Goal: Information Seeking & Learning: Learn about a topic

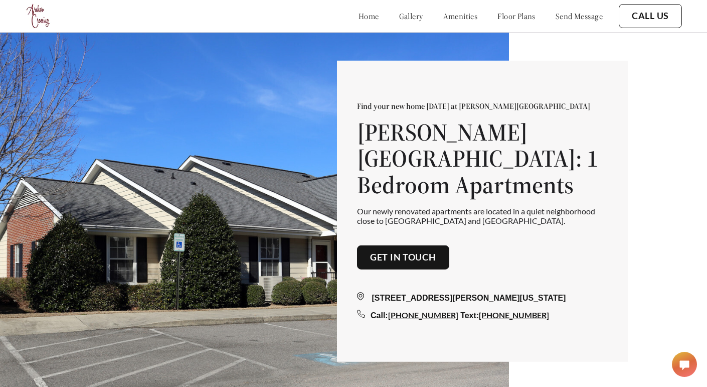
click at [443, 13] on link "amenities" at bounding box center [460, 16] width 35 height 10
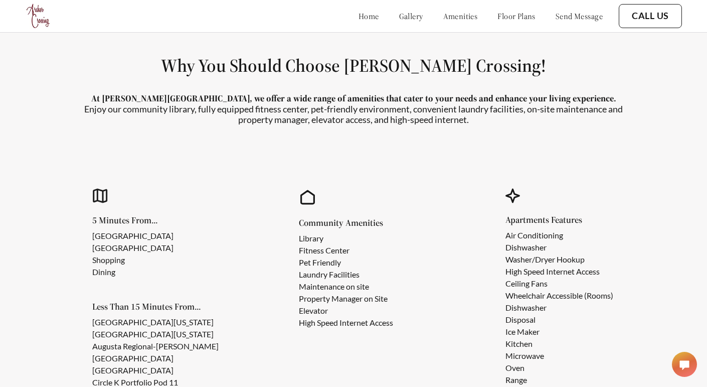
scroll to position [833, 0]
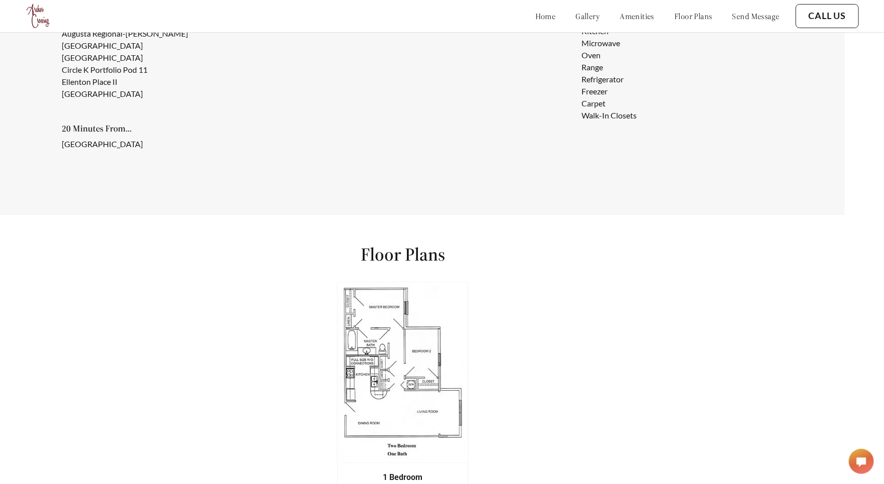
scroll to position [1117, 39]
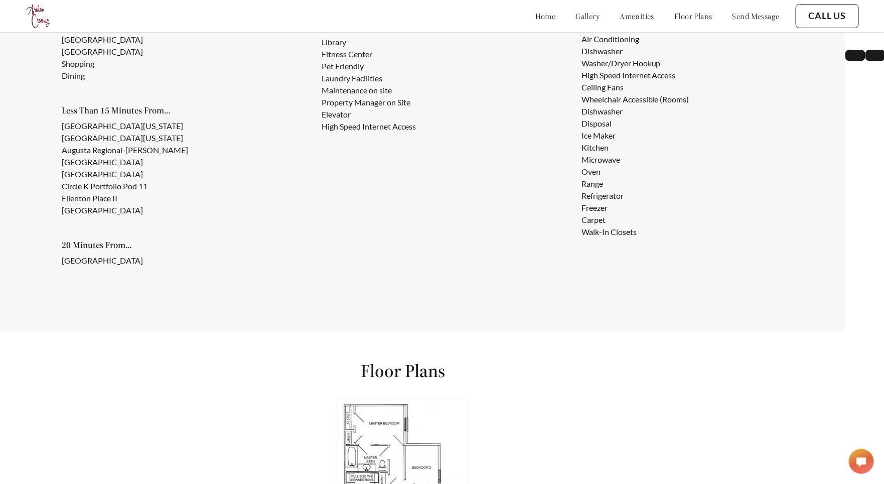
click at [403, 159] on li "Microwave" at bounding box center [635, 159] width 108 height 12
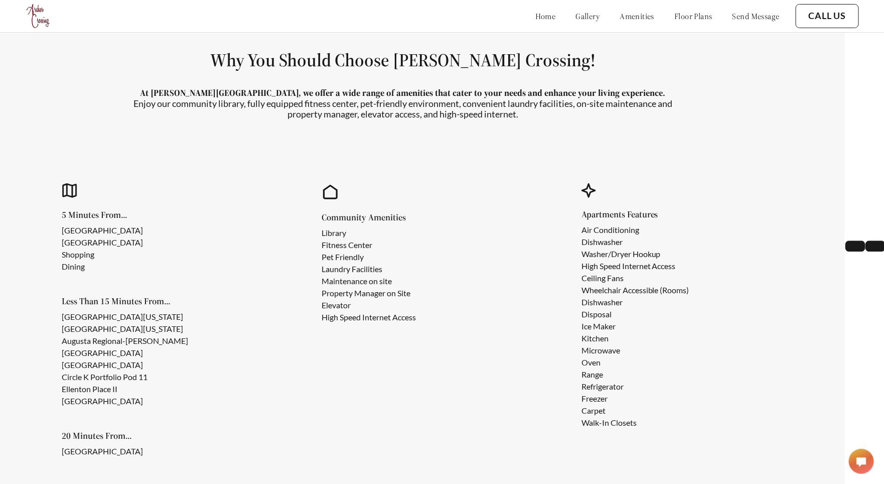
scroll to position [808, 39]
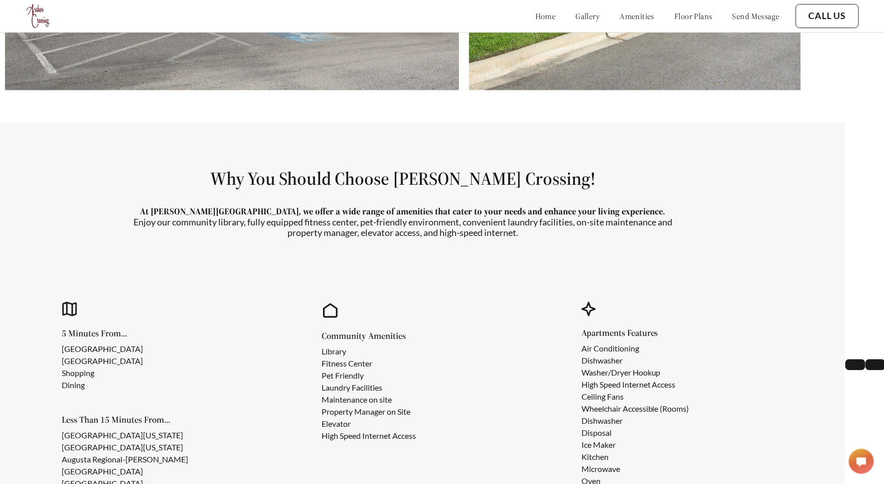
click at [398, 220] on li "Library" at bounding box center [368, 352] width 94 height 12
drag, startPoint x: 398, startPoint y: 347, endPoint x: 626, endPoint y: 346, distance: 228.2
click at [403, 220] on li "Library" at bounding box center [368, 352] width 94 height 12
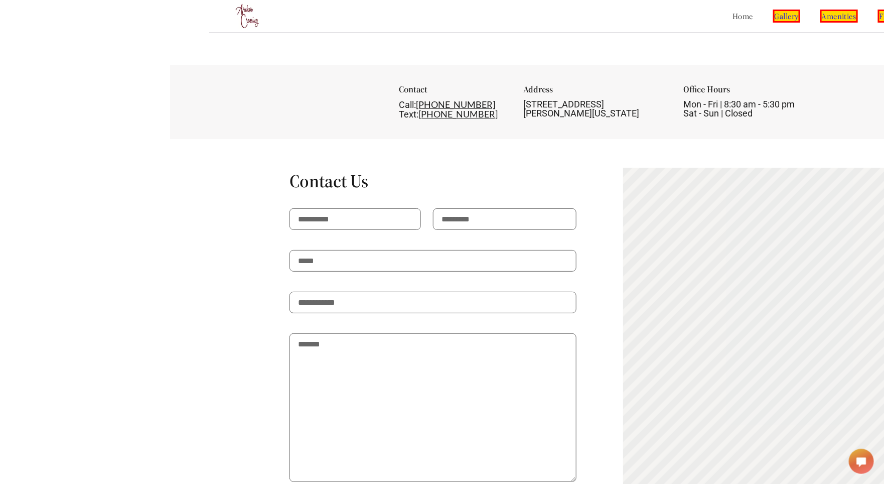
scroll to position [1848, 39]
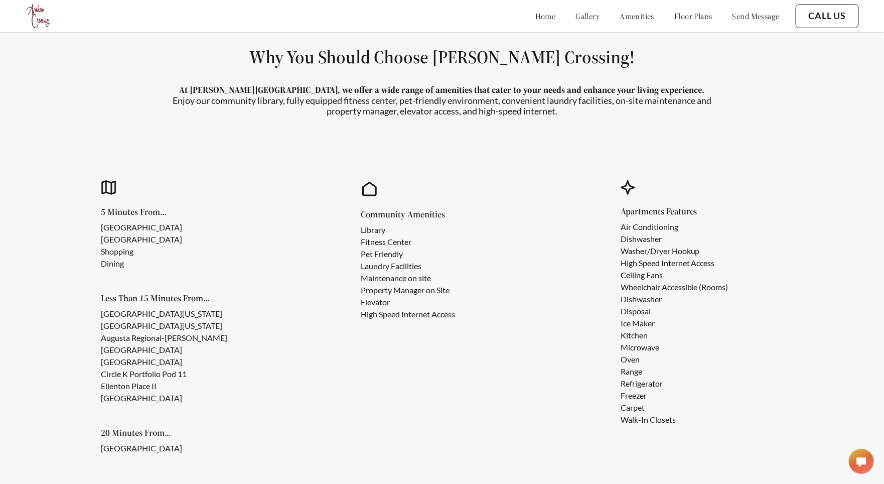
scroll to position [929, 0]
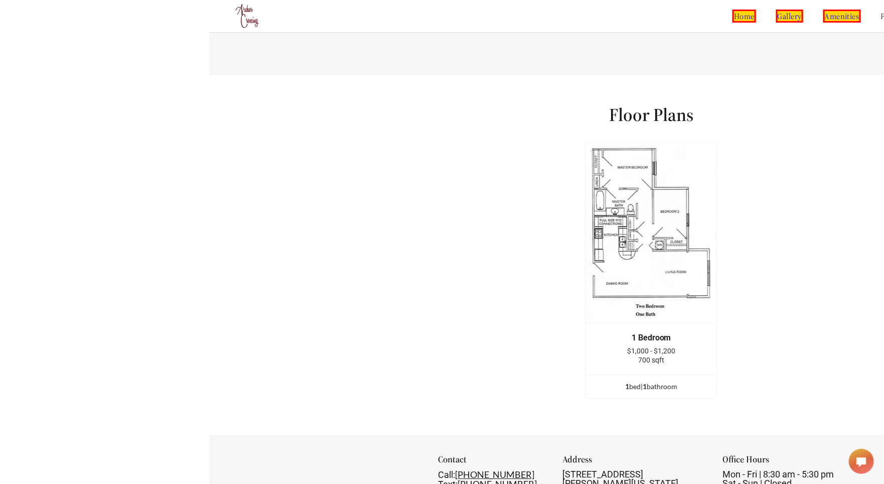
scroll to position [1360, 0]
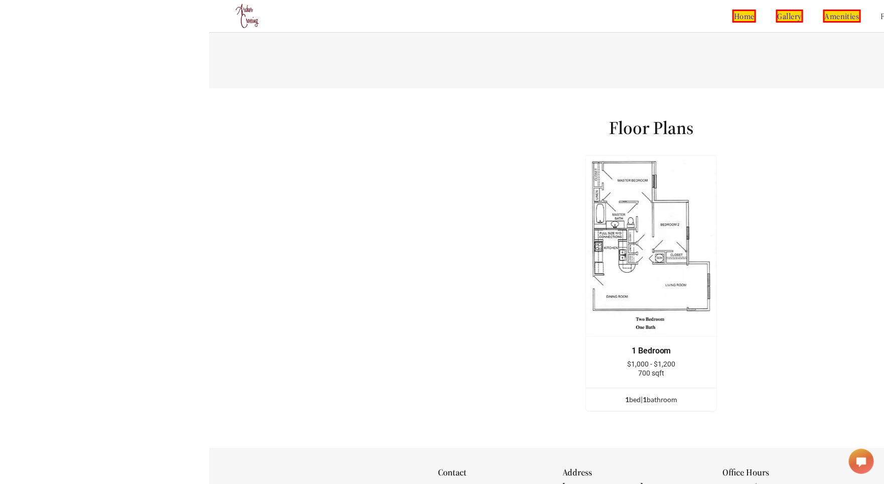
click at [611, 116] on h1 "Floor Plans" at bounding box center [651, 127] width 84 height 23
drag, startPoint x: 611, startPoint y: 114, endPoint x: 666, endPoint y: 112, distance: 54.2
click at [666, 116] on h1 "Floor Plans" at bounding box center [651, 127] width 84 height 23
copy h1 "Floor Plans"
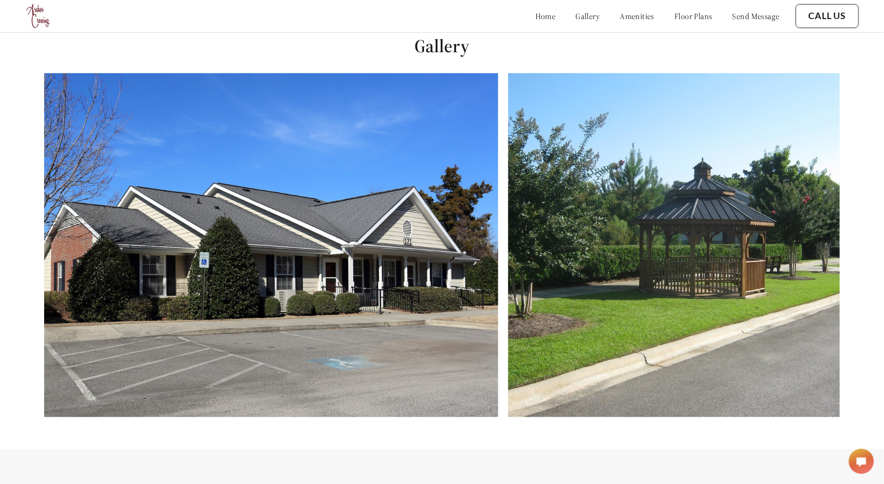
scroll to position [484, 0]
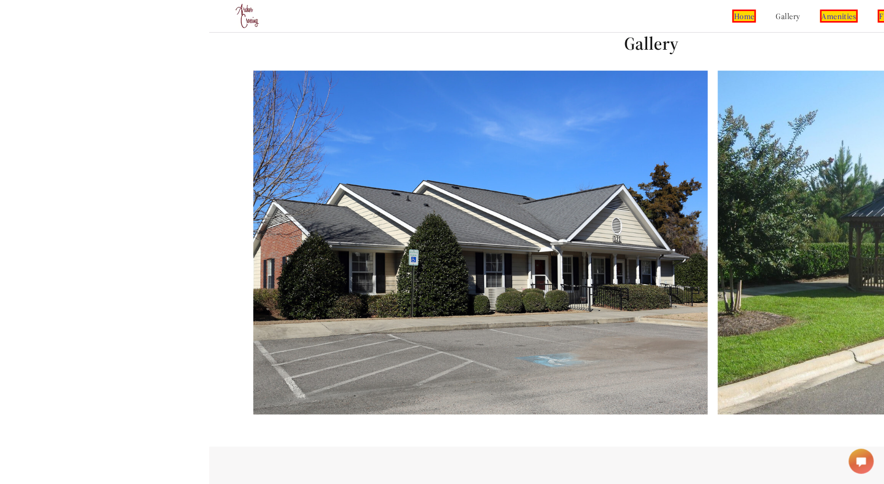
click at [656, 37] on h1 "Gallery" at bounding box center [651, 43] width 884 height 23
click at [651, 43] on h1 "Gallery" at bounding box center [651, 43] width 884 height 23
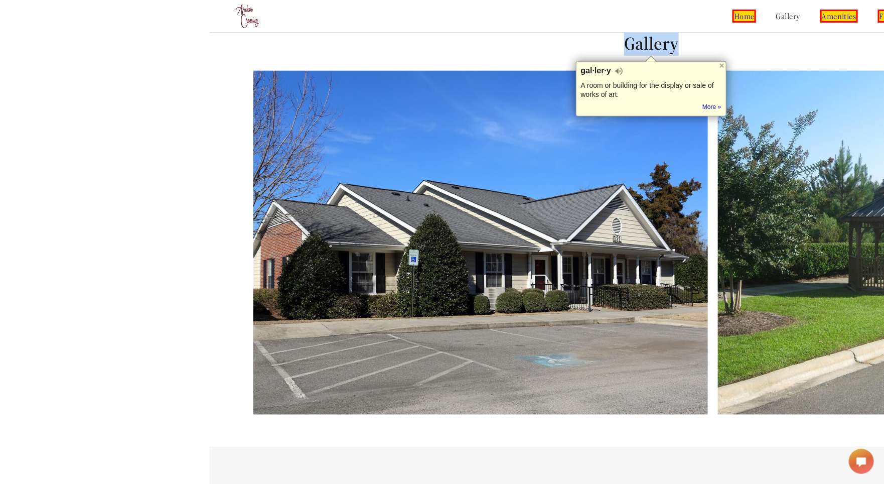
copy h1 "Gallery"
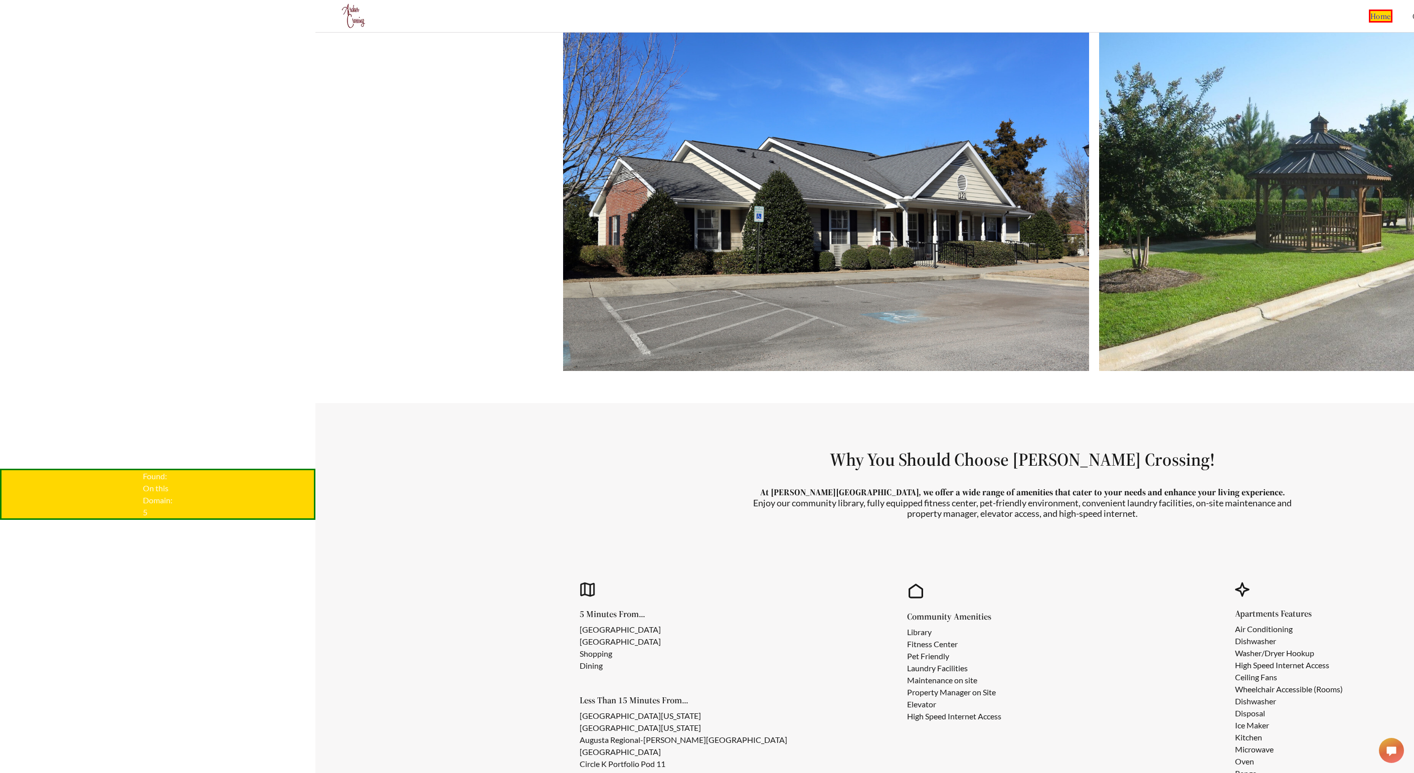
scroll to position [821, 0]
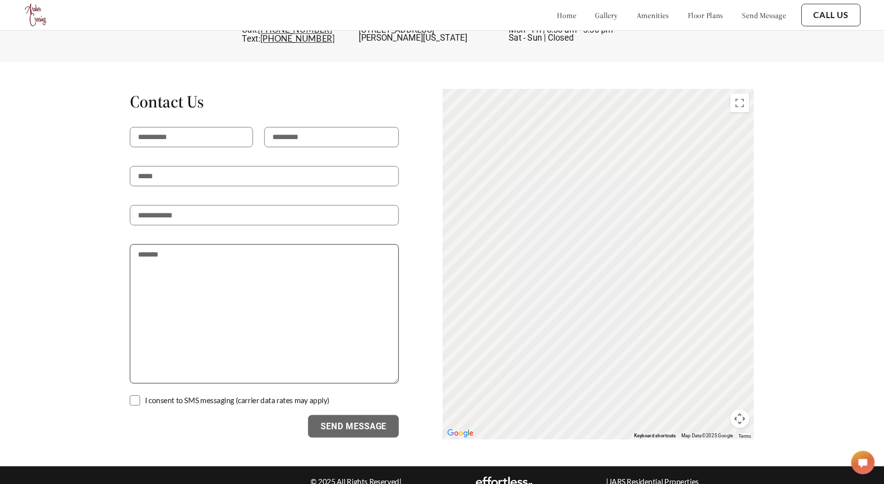
scroll to position [1847, 0]
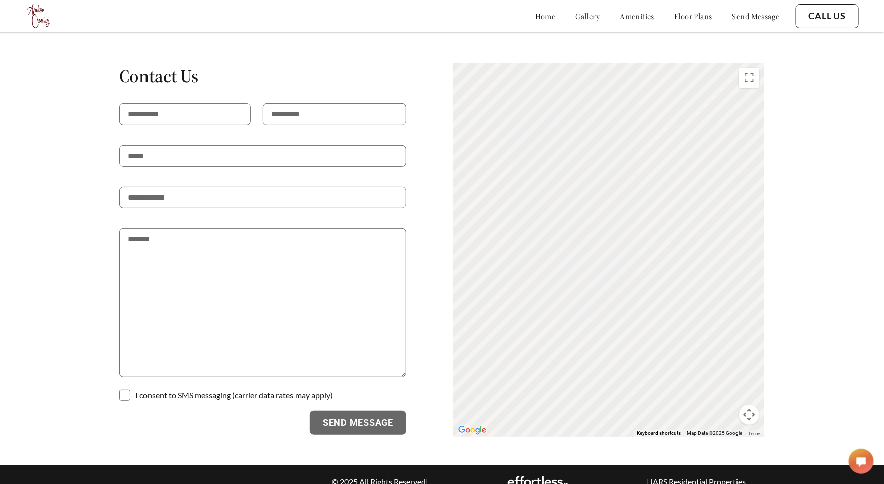
click at [138, 71] on h1 "Contact Us" at bounding box center [262, 76] width 287 height 23
drag, startPoint x: 138, startPoint y: 71, endPoint x: 203, endPoint y: 58, distance: 65.5
click at [203, 65] on h1 "Contact Us" at bounding box center [262, 76] width 287 height 23
copy h1 "Contact Us"
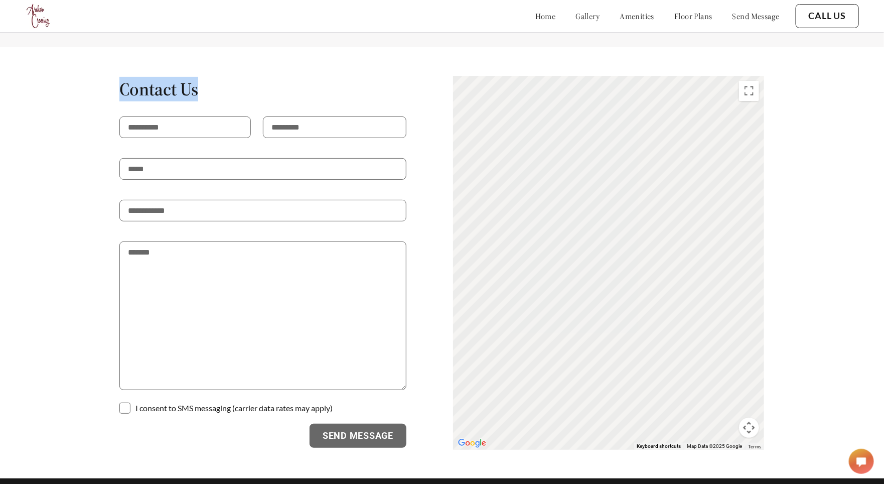
scroll to position [1848, 0]
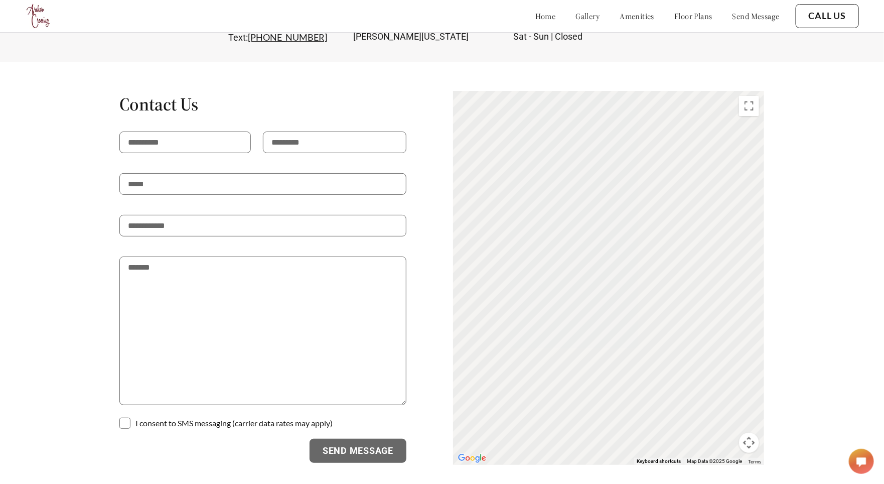
scroll to position [1848, 0]
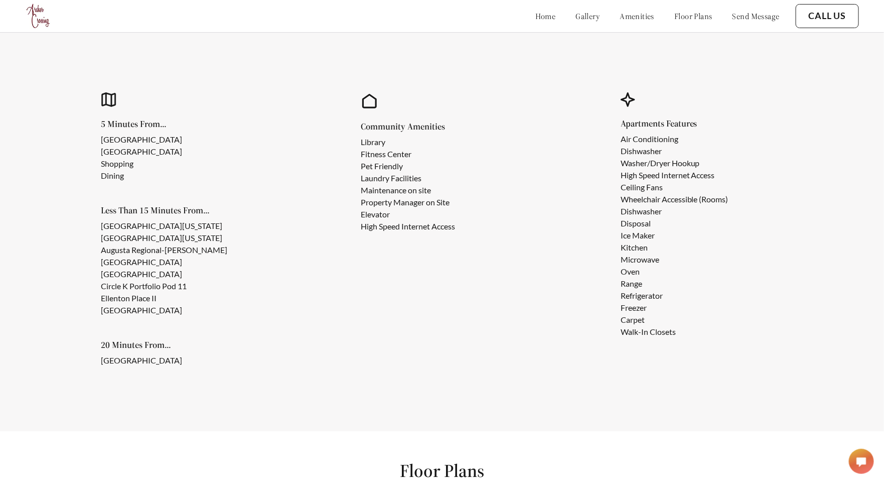
scroll to position [959, 0]
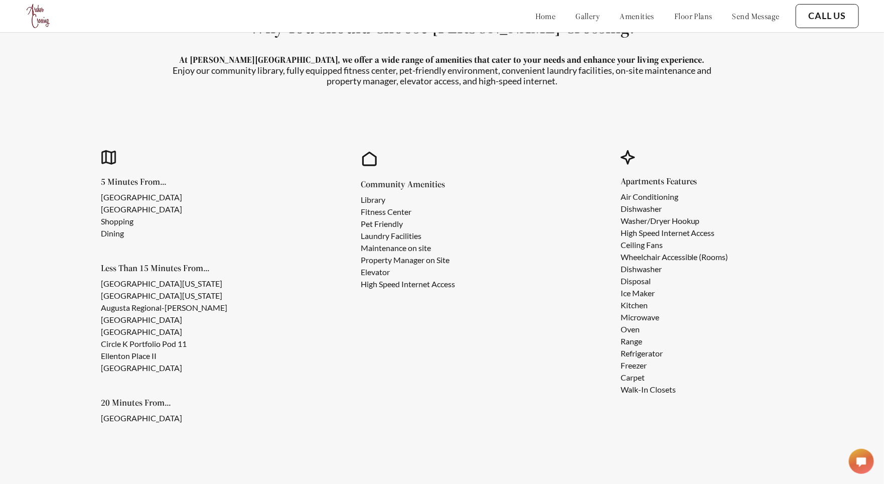
click at [349, 250] on div "Community Amenities Library Fitness Center Pet Friendly Laundry Facilities Main…" at bounding box center [442, 287] width 233 height 337
click at [379, 203] on li "Library" at bounding box center [408, 200] width 94 height 12
drag, startPoint x: 379, startPoint y: 203, endPoint x: 380, endPoint y: 217, distance: 14.1
click at [380, 213] on ul "Library Fitness Center Pet Friendly Laundry Facilities Maintenance on site Prop…" at bounding box center [416, 242] width 110 height 96
click at [379, 230] on li "Laundry Facilities" at bounding box center [408, 236] width 94 height 12
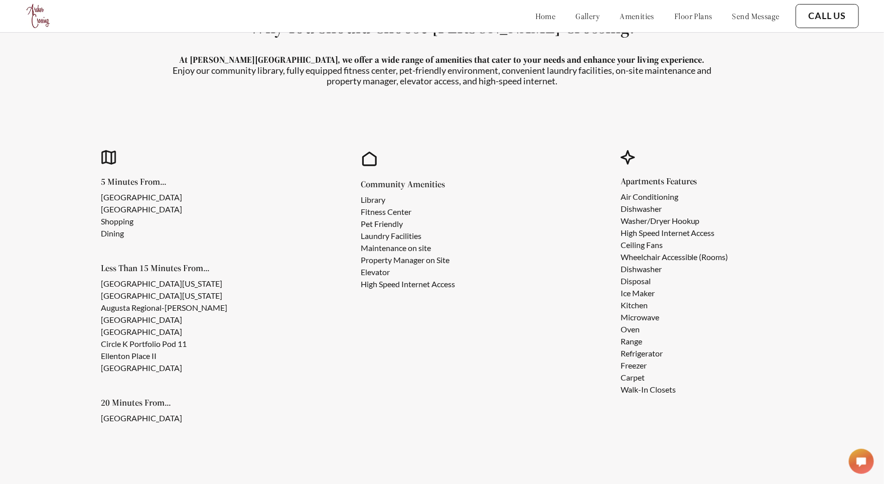
click at [377, 258] on li "Property Manager on Site" at bounding box center [408, 260] width 94 height 12
click at [376, 272] on li "Elevator" at bounding box center [408, 272] width 94 height 12
click at [376, 275] on li "Elevator" at bounding box center [408, 272] width 94 height 12
drag, startPoint x: 376, startPoint y: 275, endPoint x: 514, endPoint y: 270, distance: 137.5
click at [376, 275] on li "Elevator" at bounding box center [408, 272] width 94 height 12
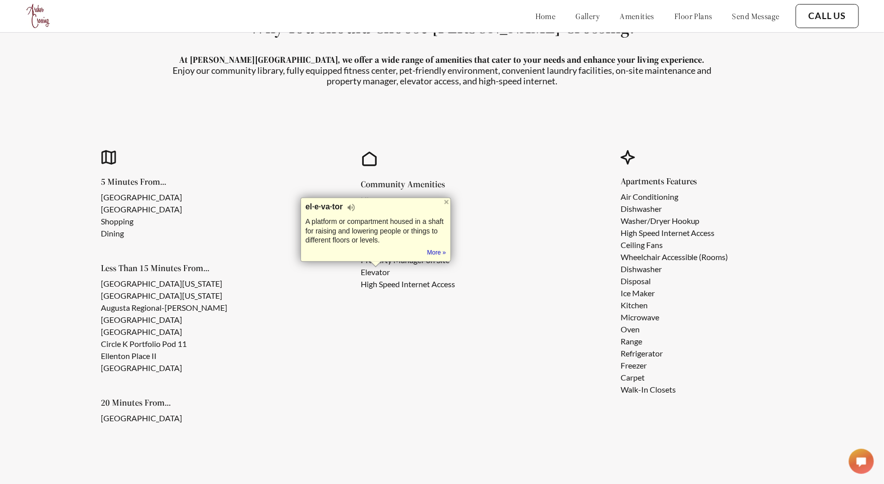
click at [652, 183] on h5 "Apartments Features" at bounding box center [682, 181] width 124 height 9
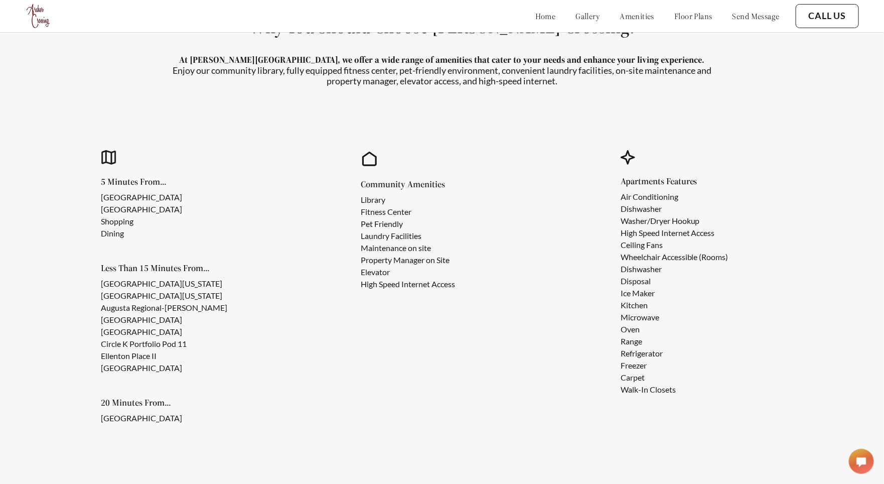
drag, startPoint x: 655, startPoint y: 221, endPoint x: 638, endPoint y: 290, distance: 70.7
click at [654, 237] on ul "Air Conditioning Dishwasher Washer/Dryer Hookup High Speed Internet Access Ceil…" at bounding box center [682, 293] width 124 height 205
drag, startPoint x: 638, startPoint y: 290, endPoint x: 636, endPoint y: 305, distance: 15.2
click at [637, 295] on li "Ice Maker" at bounding box center [674, 293] width 108 height 12
drag, startPoint x: 635, startPoint y: 340, endPoint x: 635, endPoint y: 349, distance: 9.0
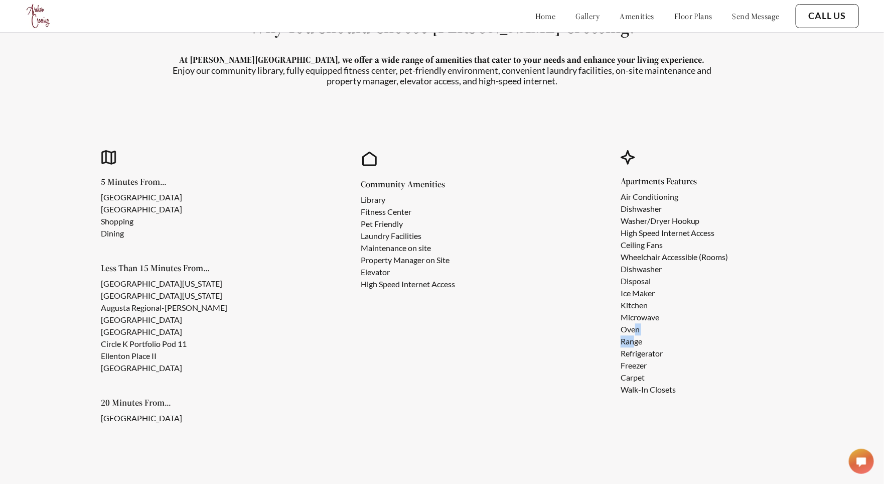
click at [635, 342] on ul "Air Conditioning Dishwasher Washer/Dryer Hookup High Speed Internet Access Ceil…" at bounding box center [682, 293] width 124 height 205
drag, startPoint x: 635, startPoint y: 361, endPoint x: 634, endPoint y: 372, distance: 10.6
click at [634, 363] on li "Freezer" at bounding box center [674, 365] width 108 height 12
click at [634, 373] on li "Carpet" at bounding box center [674, 377] width 108 height 12
drag, startPoint x: 234, startPoint y: 297, endPoint x: 189, endPoint y: 290, distance: 46.2
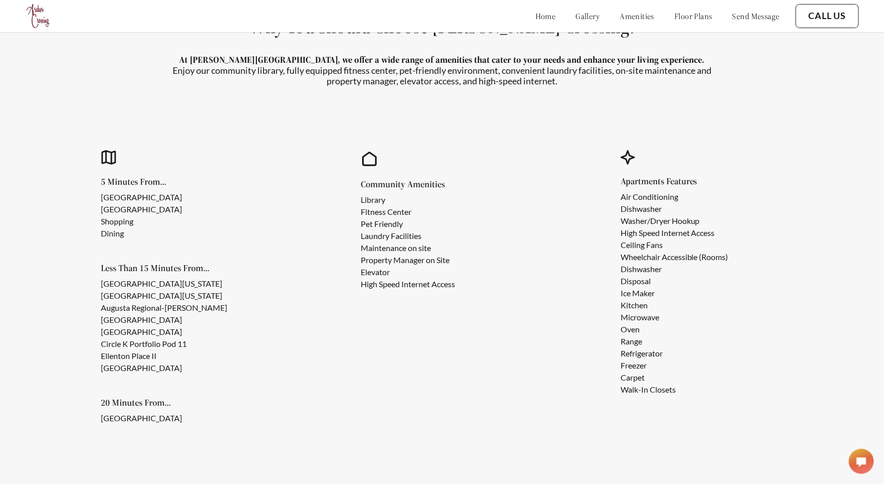
click at [216, 294] on ul "[GEOGRAPHIC_DATA][US_STATE] [GEOGRAPHIC_DATA][US_STATE] [GEOGRAPHIC_DATA][PERSO…" at bounding box center [200, 325] width 198 height 96
click at [156, 283] on li "[GEOGRAPHIC_DATA][US_STATE]" at bounding box center [192, 283] width 182 height 12
drag, startPoint x: 151, startPoint y: 308, endPoint x: 145, endPoint y: 364, distance: 56.0
click at [150, 321] on ul "[GEOGRAPHIC_DATA][US_STATE] [GEOGRAPHIC_DATA][US_STATE] [GEOGRAPHIC_DATA][PERSO…" at bounding box center [200, 325] width 198 height 96
click at [144, 364] on div "5 Minutes From... [GEOGRAPHIC_DATA] [GEOGRAPHIC_DATA] Shopping Dining Less Than…" at bounding box center [200, 300] width 198 height 247
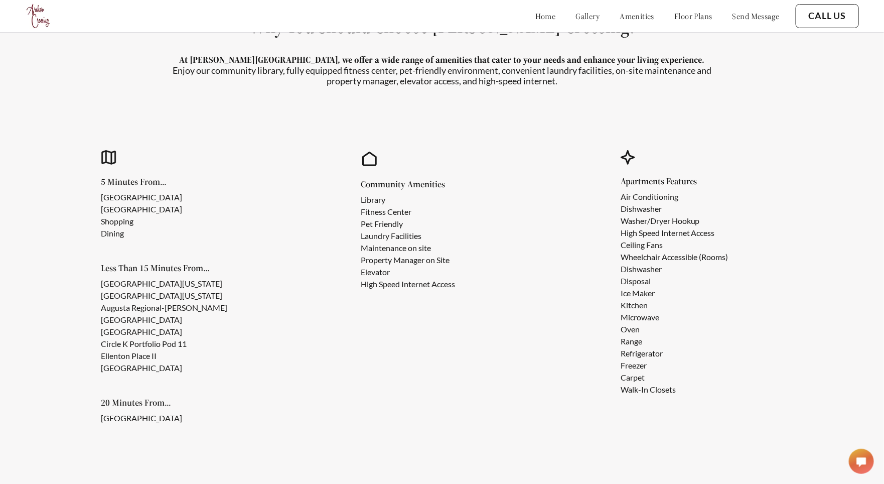
click at [123, 219] on li "Shopping" at bounding box center [141, 221] width 81 height 12
drag, startPoint x: 121, startPoint y: 231, endPoint x: 123, endPoint y: 246, distance: 14.7
click at [121, 232] on li "Dining" at bounding box center [141, 233] width 81 height 12
click at [100, 63] on section "Why You Should Choose [PERSON_NAME] Crossing! At [PERSON_NAME][GEOGRAPHIC_DATA]…" at bounding box center [442, 229] width 884 height 518
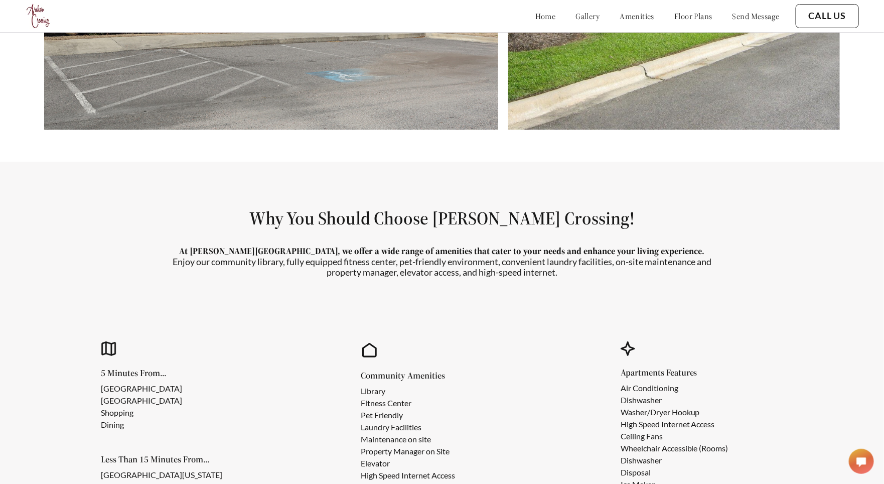
scroll to position [926, 0]
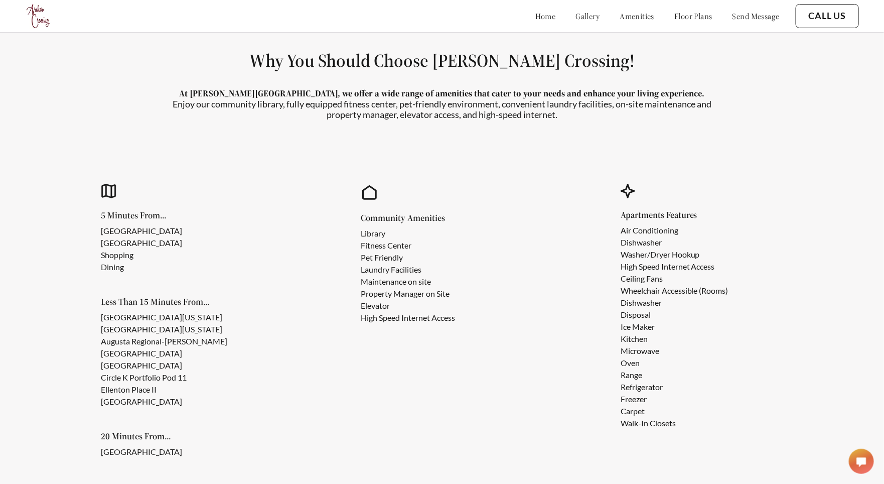
click at [378, 241] on li "Fitness Center" at bounding box center [408, 245] width 94 height 12
